Goal: Information Seeking & Learning: Learn about a topic

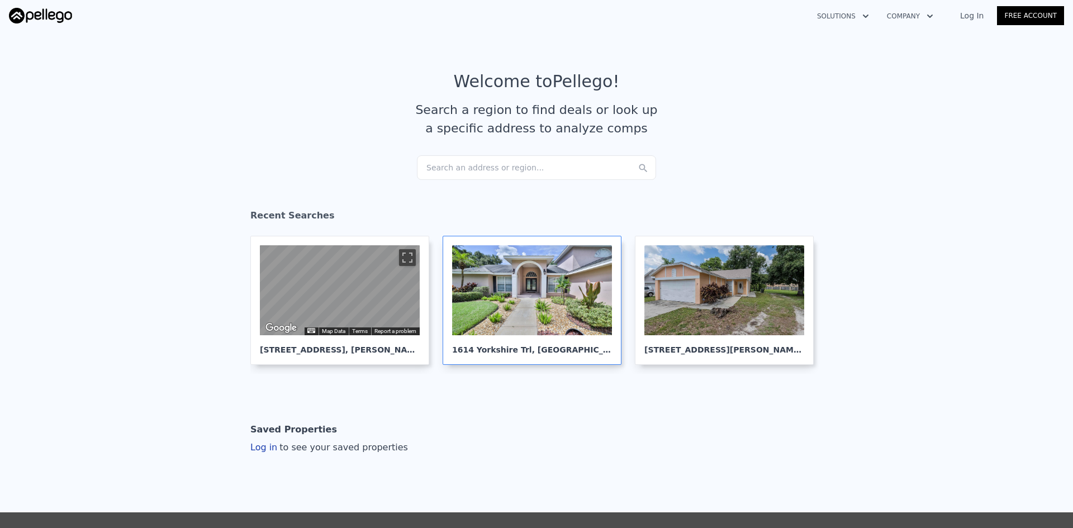
click at [551, 278] on div at bounding box center [532, 290] width 160 height 90
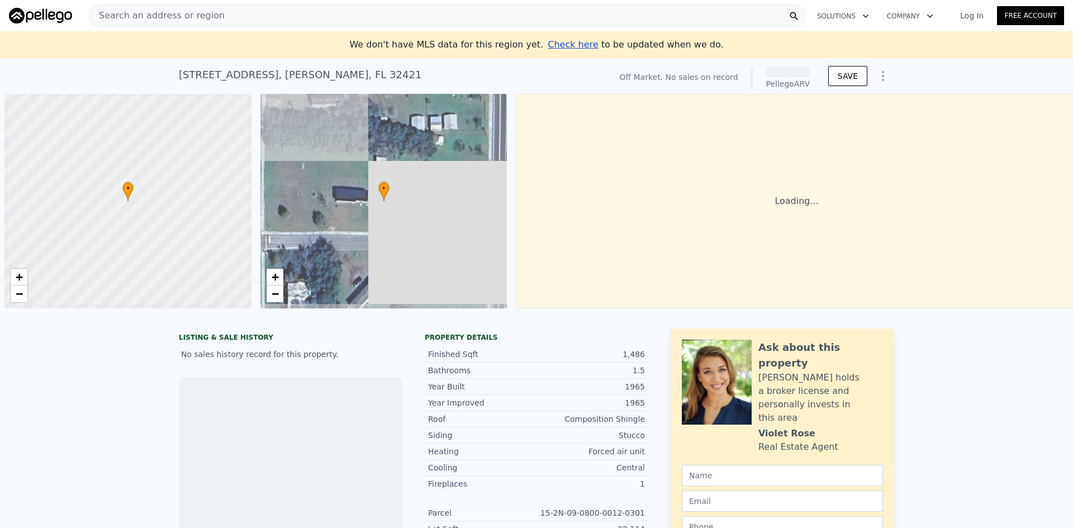
scroll to position [0, 4]
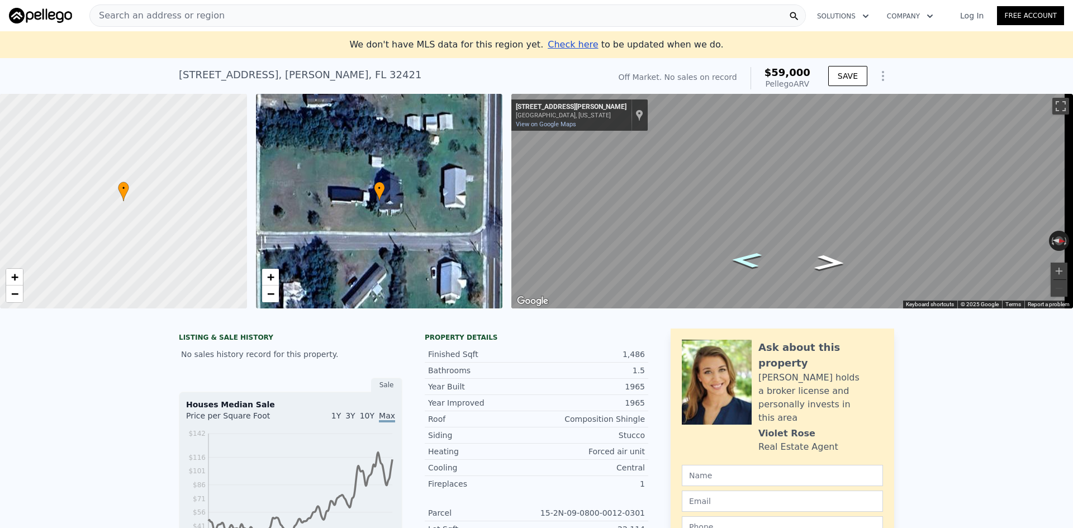
click at [753, 260] on icon "Go South, S Fuqua Cir" at bounding box center [746, 260] width 56 height 23
click at [753, 260] on icon "Go South, Fuqua Cir" at bounding box center [746, 260] width 57 height 23
click at [753, 260] on icon "Go South, Fuqua Cir" at bounding box center [747, 259] width 58 height 23
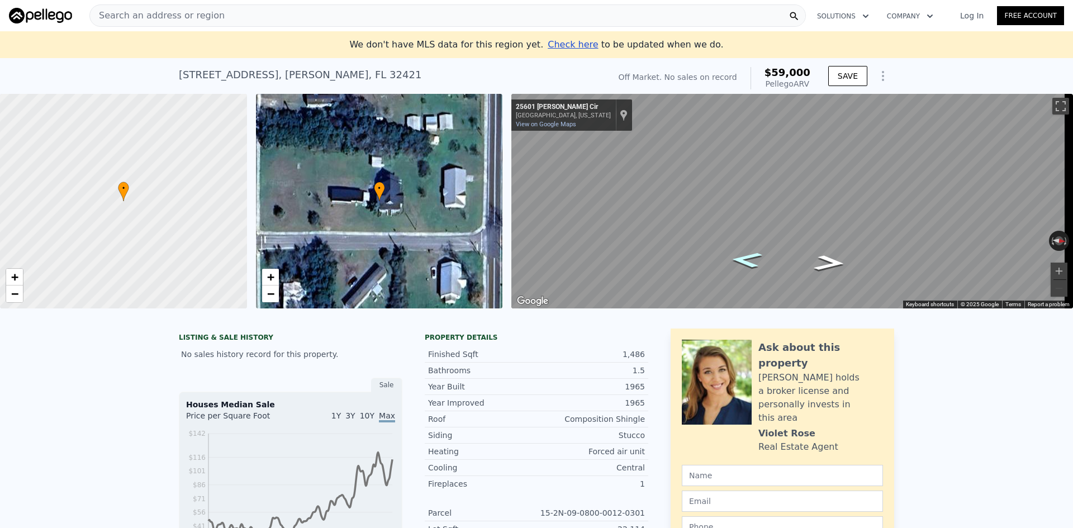
click at [753, 260] on icon "Go South, Fuqua Cir" at bounding box center [747, 259] width 58 height 23
click at [830, 264] on icon "Go North, Fuqua Cir" at bounding box center [830, 263] width 58 height 23
click at [830, 265] on icon "Go North, Fuqua Cir" at bounding box center [830, 263] width 58 height 23
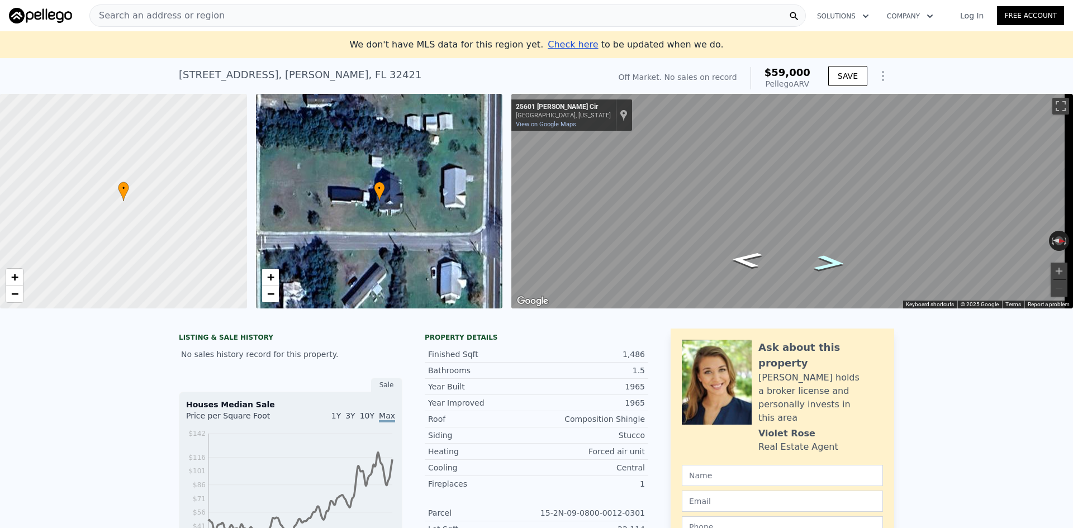
click at [830, 264] on icon "Go North, Fuqua Cir" at bounding box center [830, 263] width 58 height 23
click at [830, 264] on icon "Go North, S Fuqua Cir" at bounding box center [830, 263] width 57 height 23
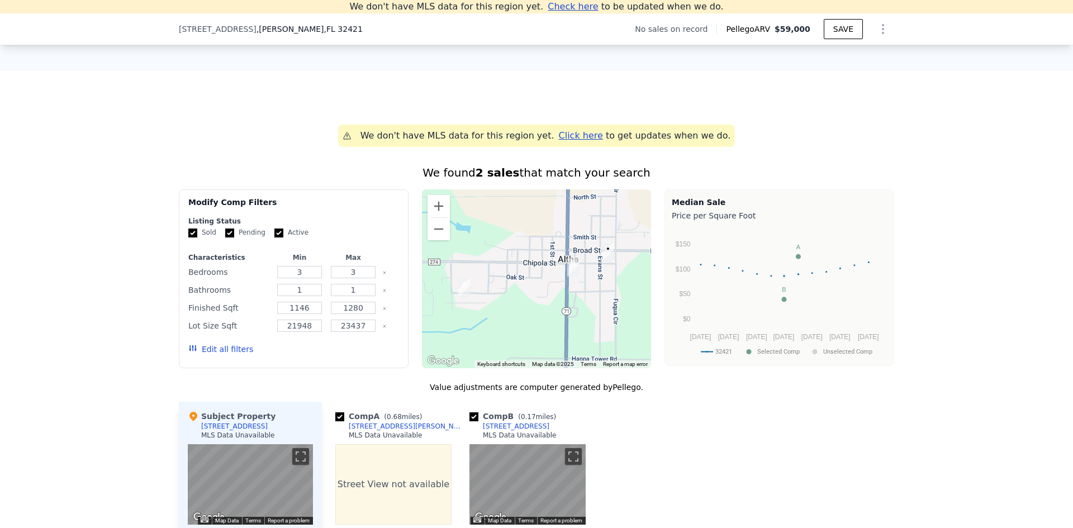
scroll to position [602, 0]
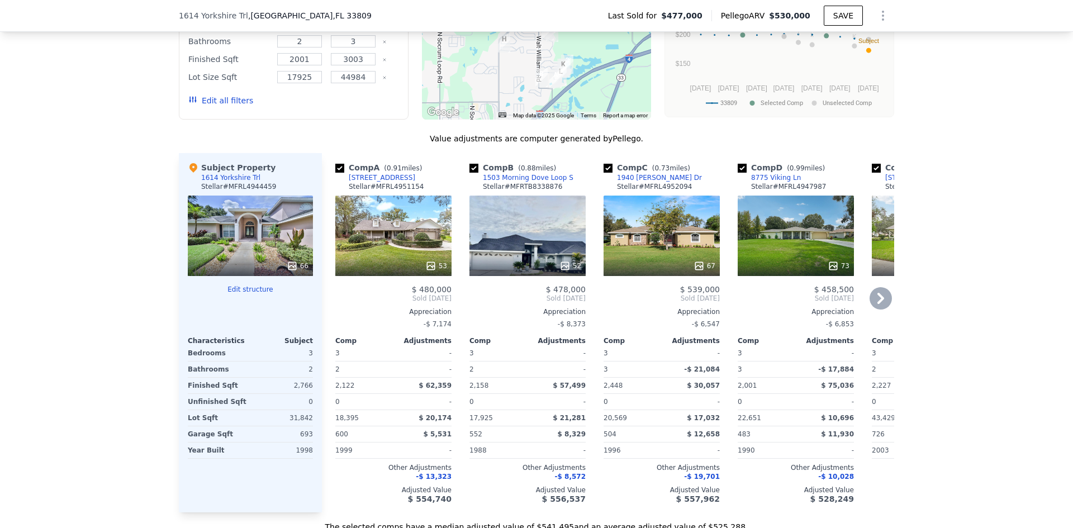
scroll to position [1170, 0]
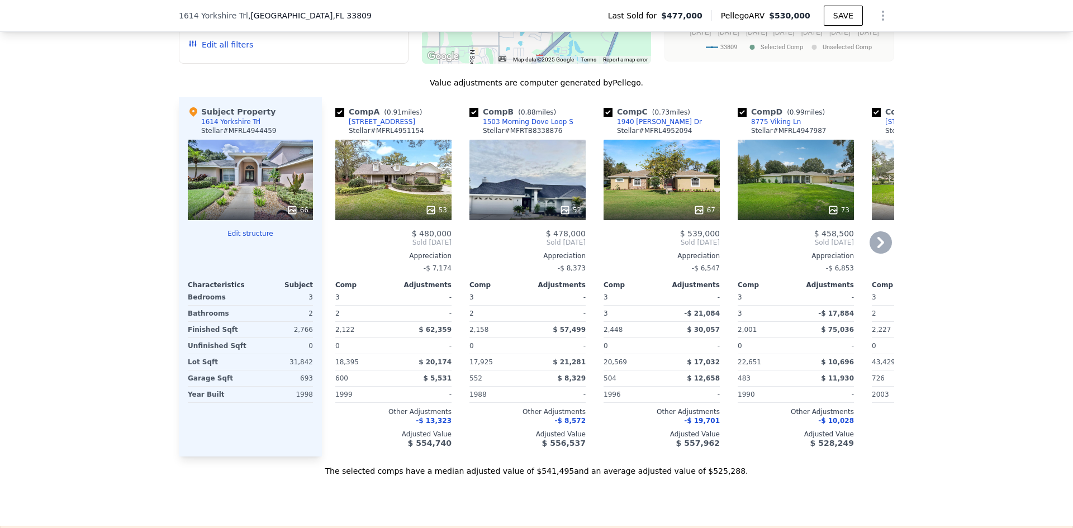
click at [674, 202] on div "67" at bounding box center [662, 180] width 116 height 81
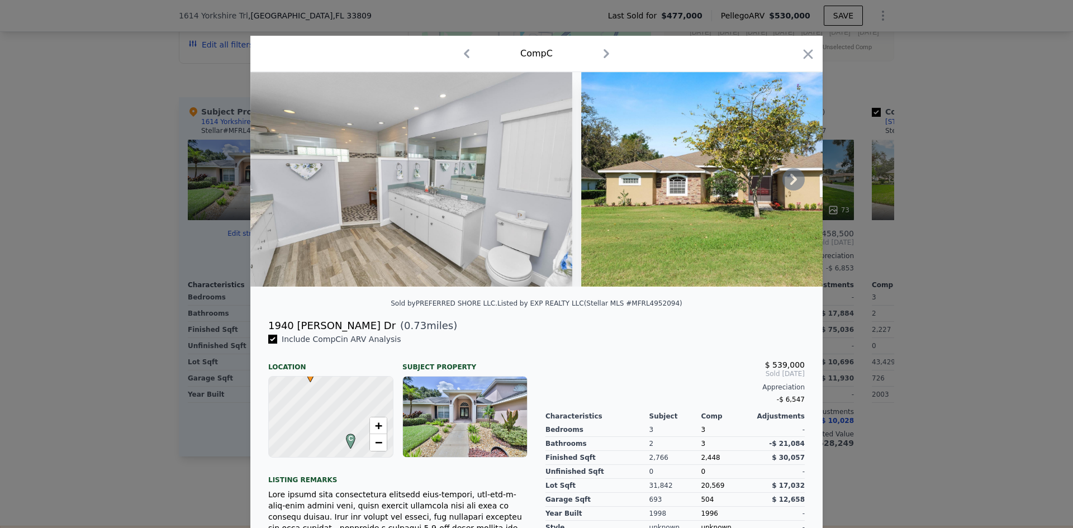
click at [783, 181] on icon at bounding box center [794, 179] width 22 height 22
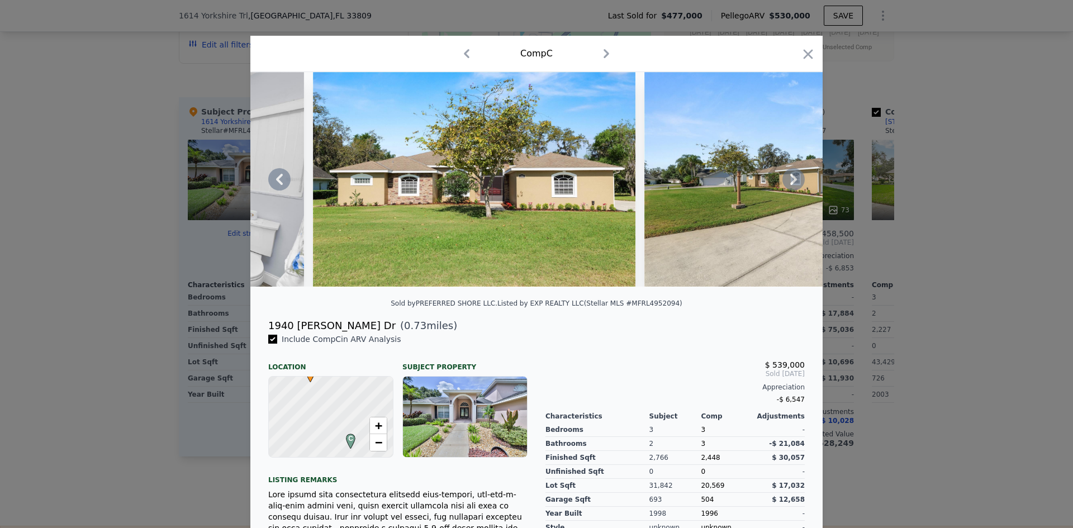
click at [783, 181] on icon at bounding box center [794, 179] width 22 height 22
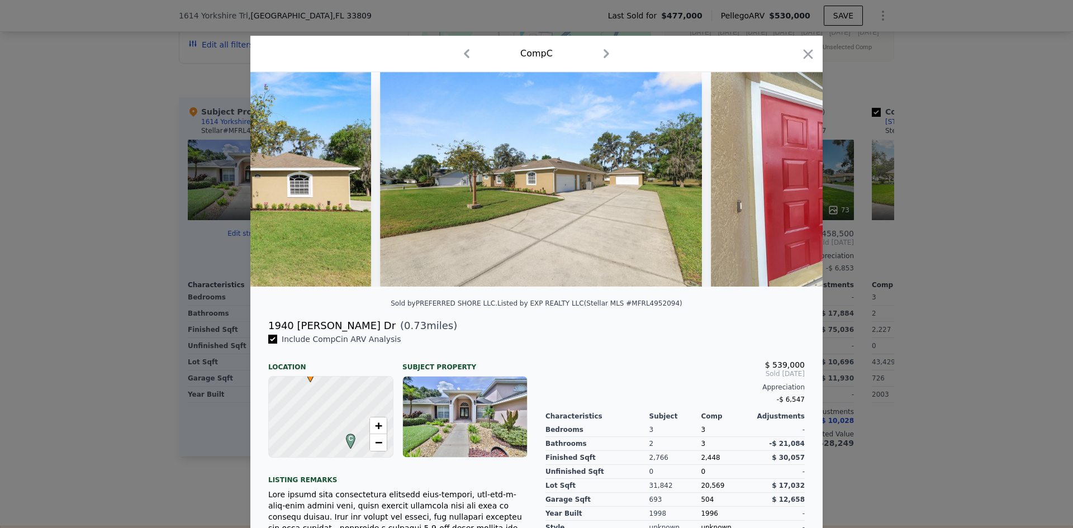
scroll to position [0, 537]
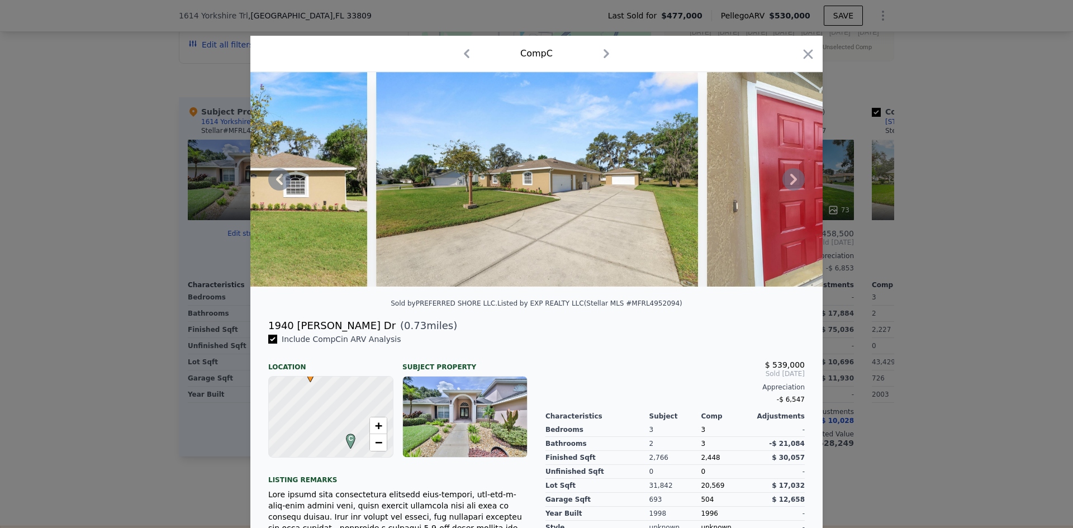
click at [783, 182] on icon at bounding box center [794, 179] width 22 height 22
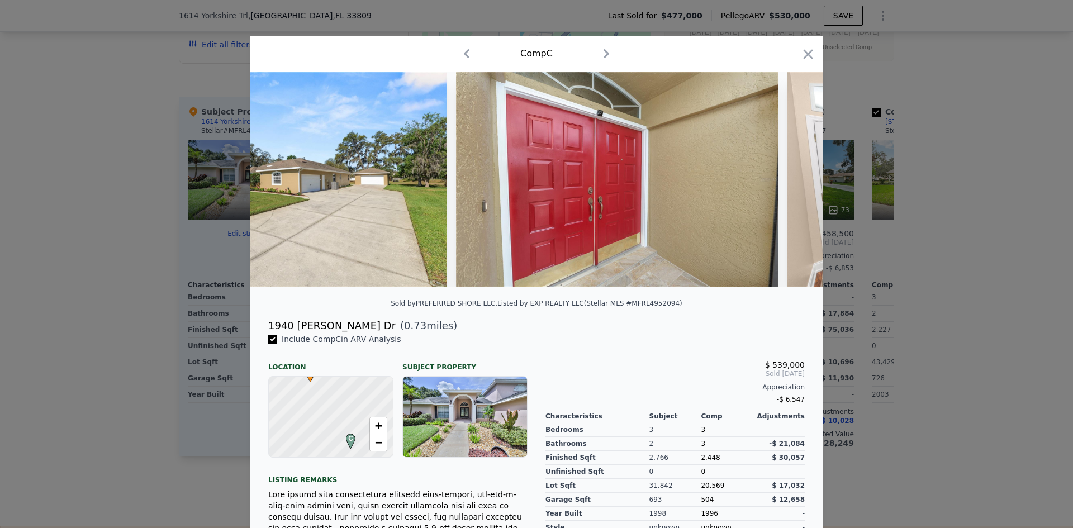
scroll to position [0, 805]
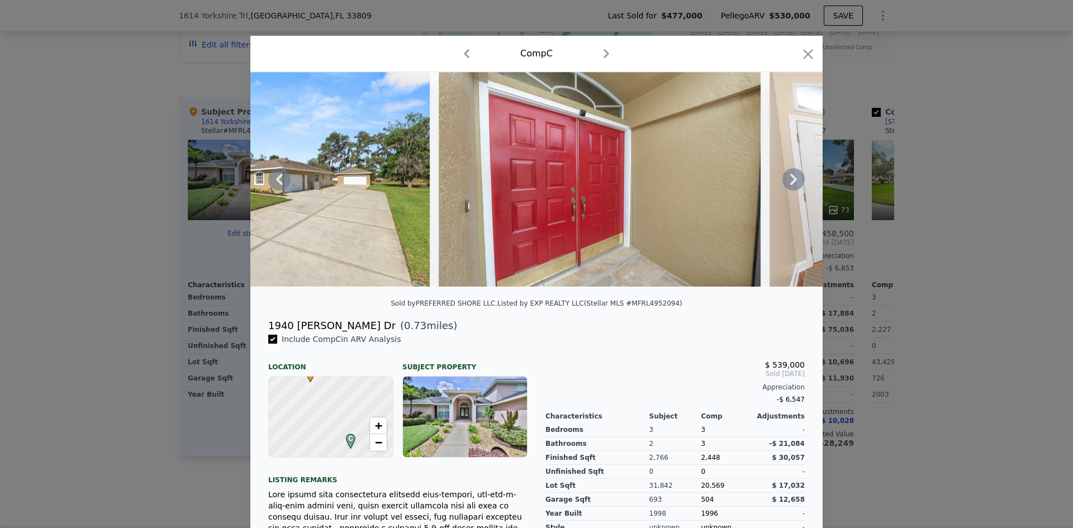
click at [792, 184] on icon at bounding box center [794, 179] width 7 height 11
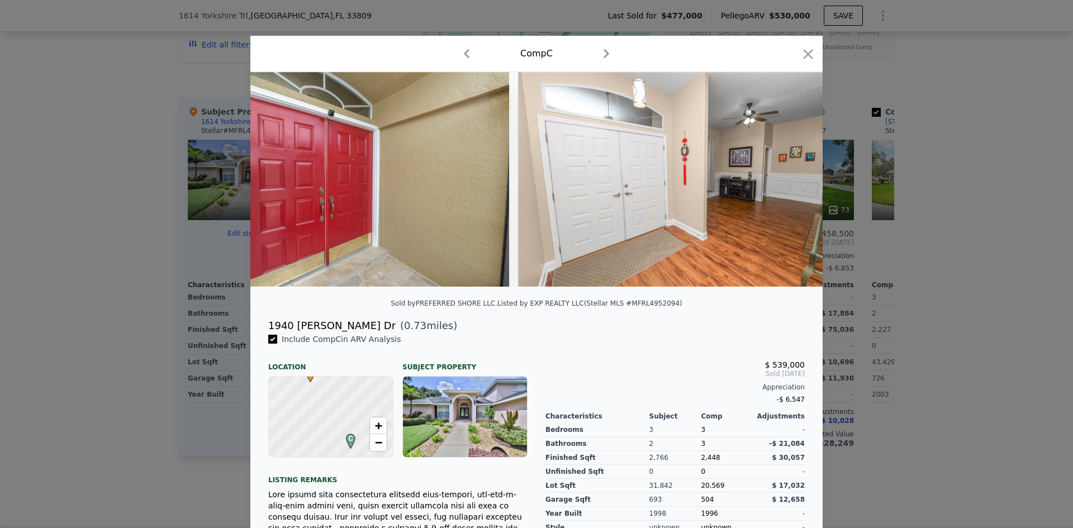
scroll to position [0, 1073]
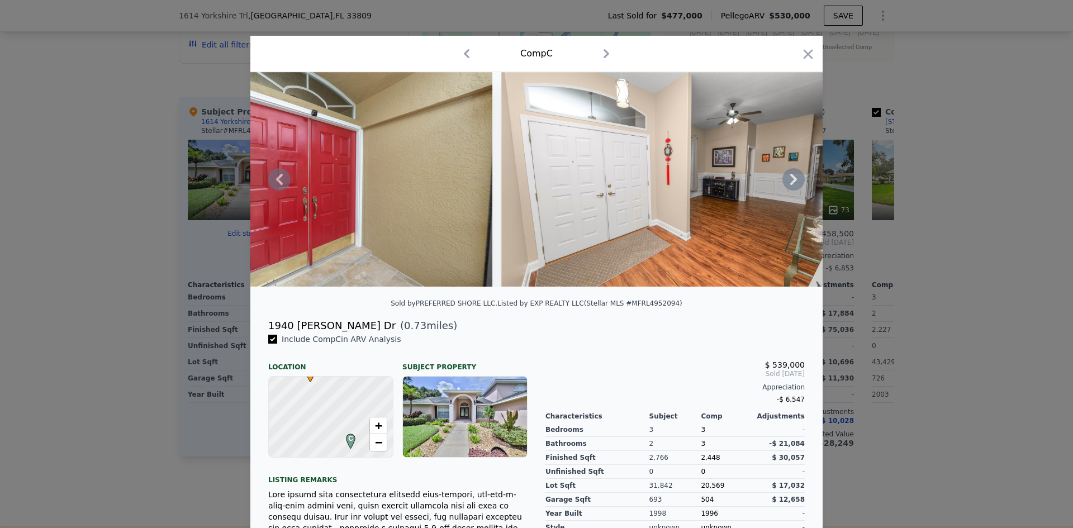
click at [792, 184] on icon at bounding box center [794, 179] width 7 height 11
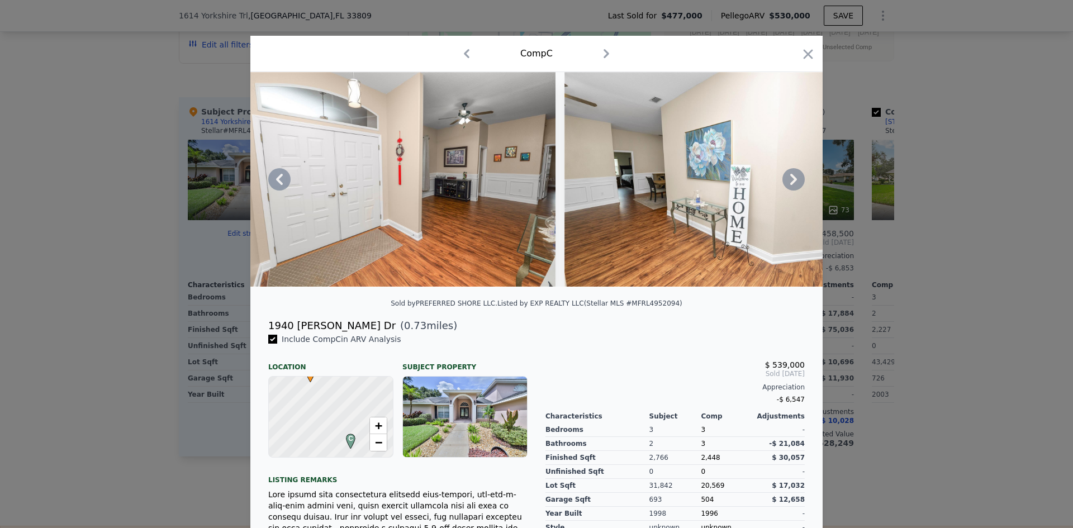
click at [792, 184] on icon at bounding box center [794, 179] width 7 height 11
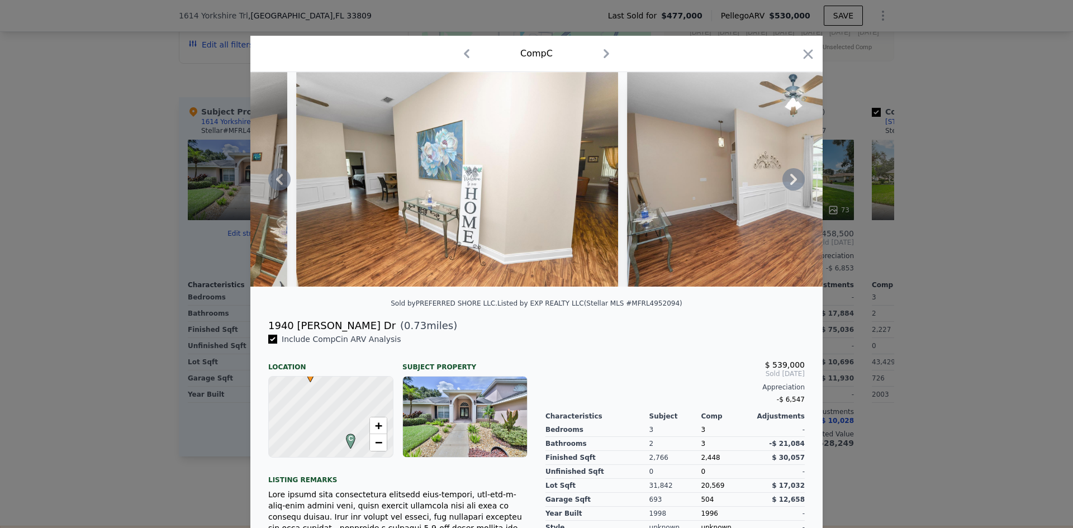
click at [792, 184] on icon at bounding box center [794, 179] width 7 height 11
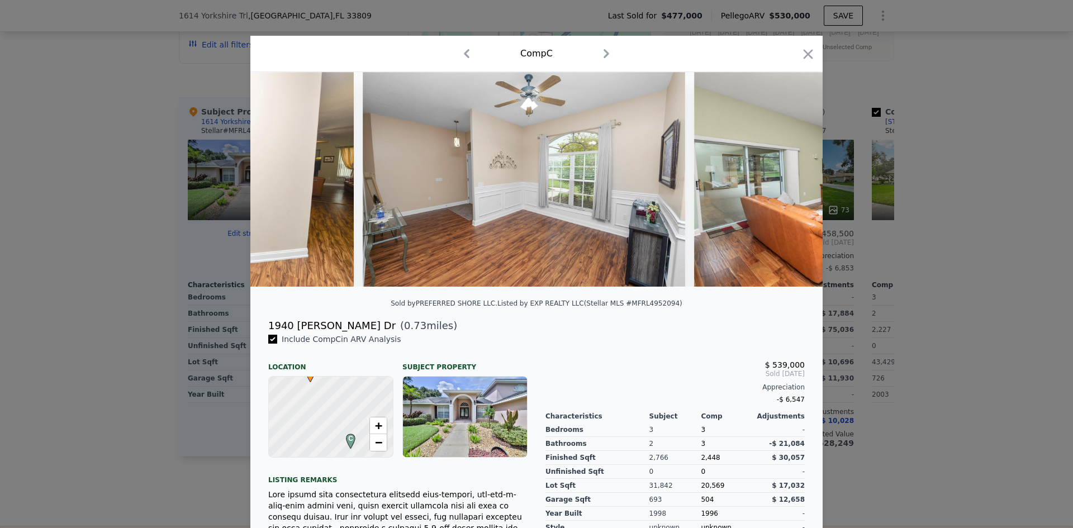
scroll to position [0, 1878]
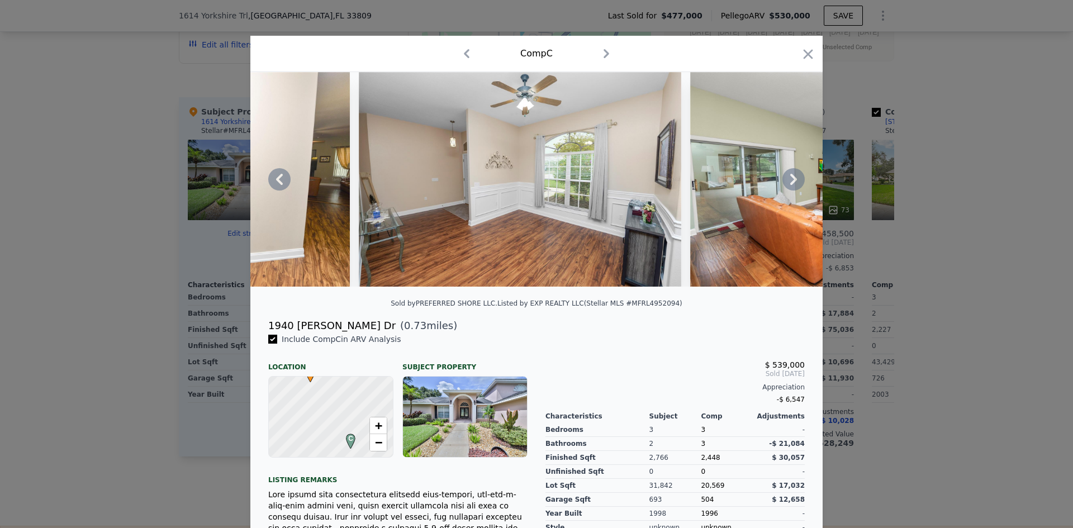
click at [792, 184] on div at bounding box center [536, 179] width 572 height 215
click at [792, 184] on icon at bounding box center [794, 179] width 7 height 11
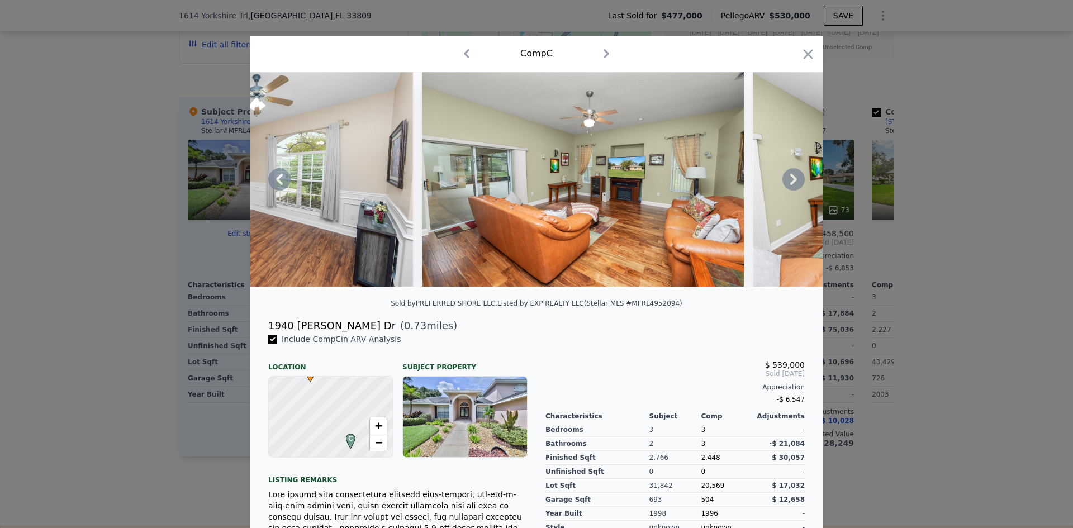
click at [792, 184] on icon at bounding box center [794, 179] width 7 height 11
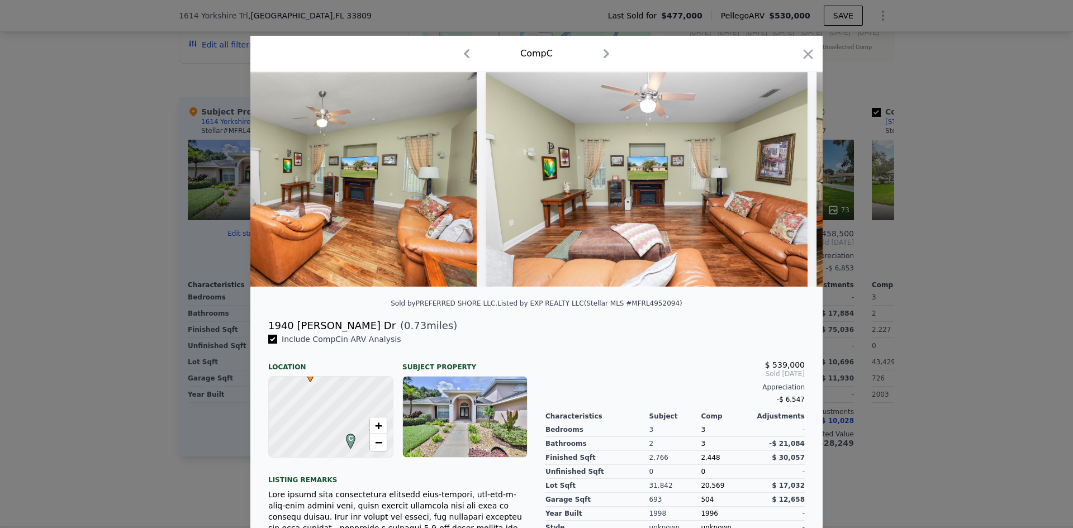
scroll to position [0, 2415]
click at [806, 52] on icon "button" at bounding box center [809, 54] width 10 height 10
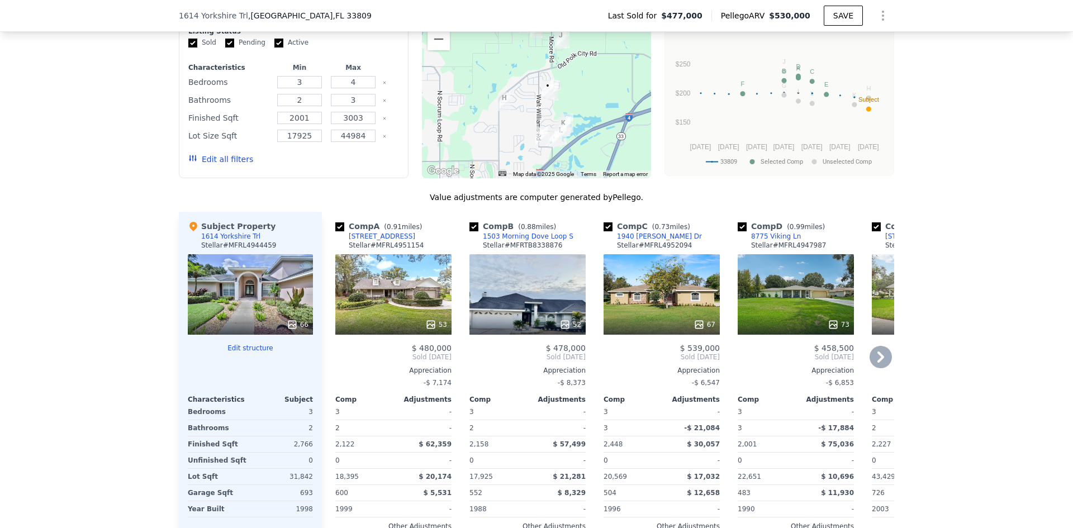
scroll to position [1171, 0]
